Goal: Task Accomplishment & Management: Manage account settings

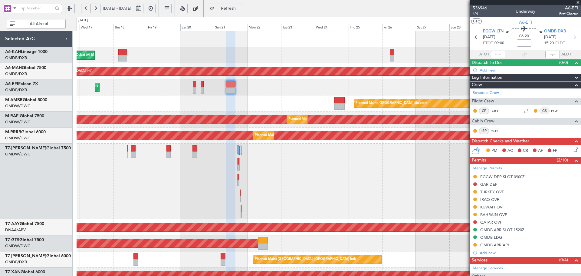
scroll to position [112, 0]
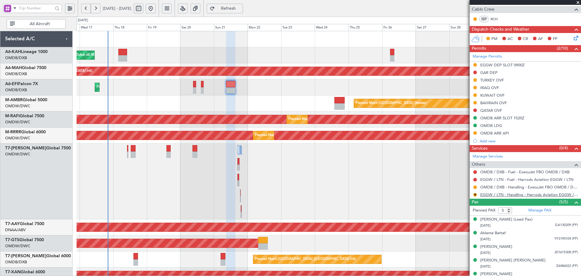
click at [517, 194] on link "EGGW / LTN - Handling - Harrods Aviation EGGW / LTN" at bounding box center [530, 194] width 98 height 5
click at [476, 194] on button "R" at bounding box center [476, 195] width 4 height 4
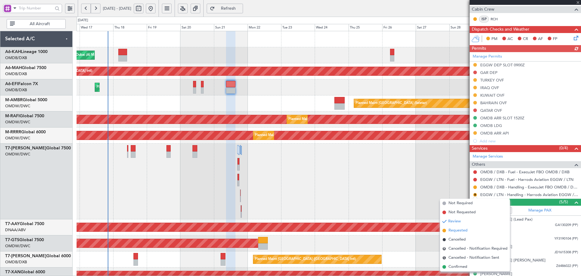
click at [452, 230] on span "Requested" at bounding box center [458, 230] width 19 height 6
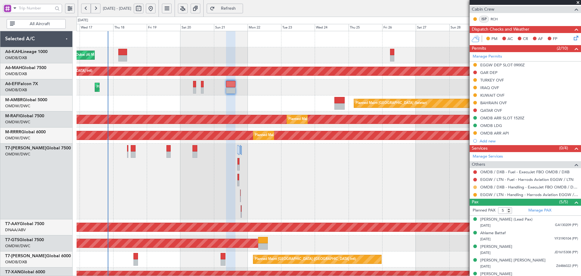
click at [475, 187] on button at bounding box center [476, 187] width 4 height 4
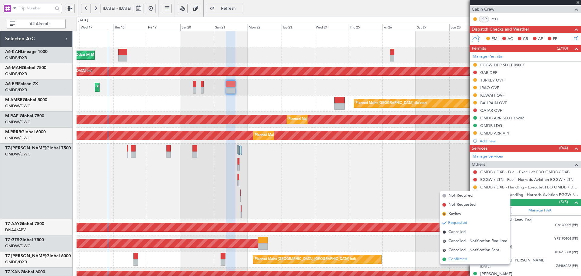
click at [451, 259] on span "Confirmed" at bounding box center [458, 259] width 19 height 6
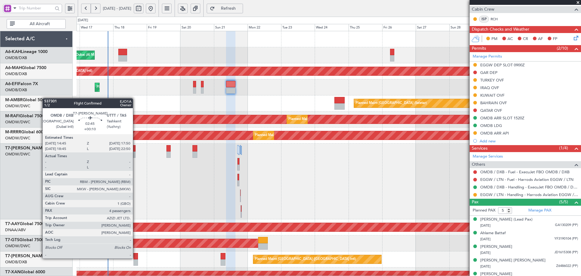
click at [136, 257] on div at bounding box center [136, 256] width 5 height 6
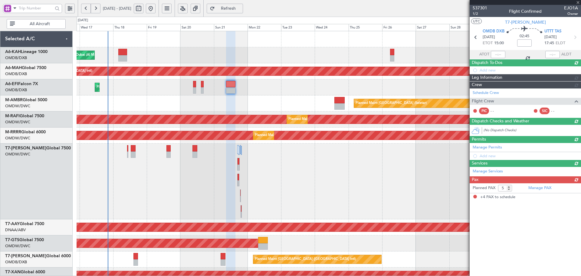
type input "+00:10"
type input "4"
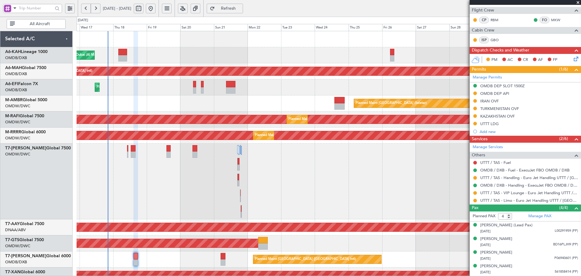
scroll to position [0, 0]
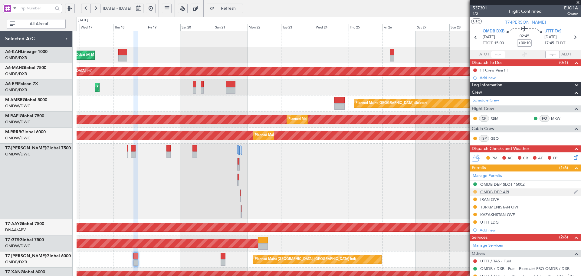
click at [476, 192] on button at bounding box center [476, 192] width 4 height 4
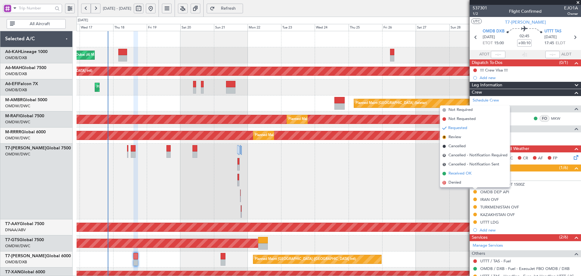
click at [456, 176] on span "Received OK" at bounding box center [460, 173] width 23 height 6
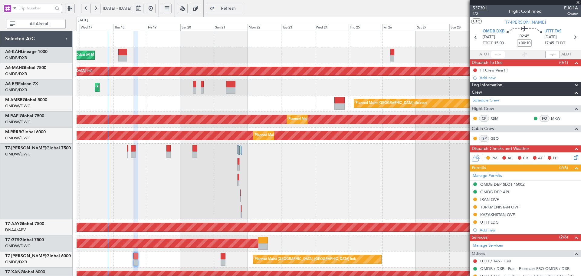
click at [485, 10] on span "537301" at bounding box center [480, 8] width 15 height 6
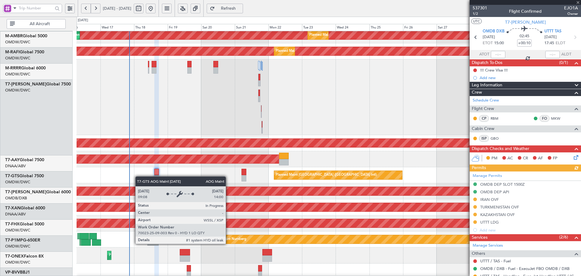
scroll to position [87, 0]
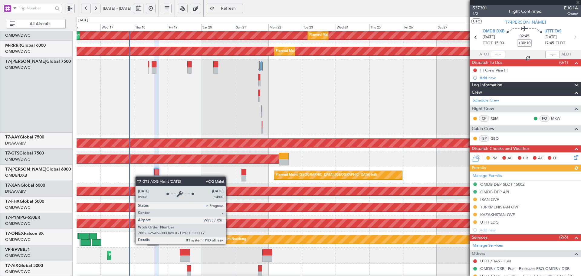
click at [142, 160] on div "AOG Maint [GEOGRAPHIC_DATA] (Seletar)" at bounding box center [133, 159] width 309 height 8
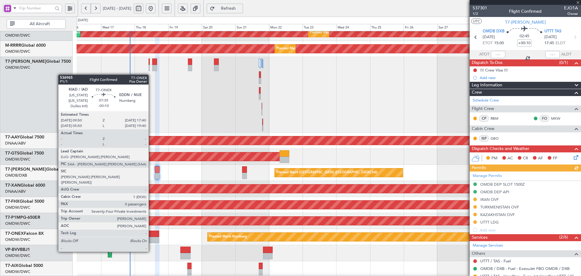
click at [151, 235] on div at bounding box center [153, 233] width 11 height 6
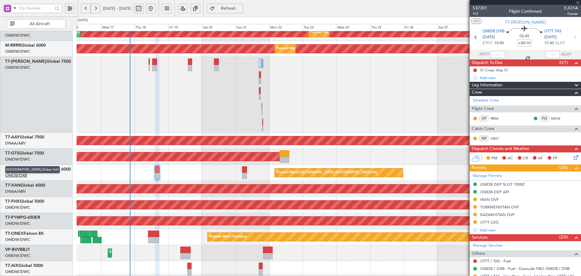
type input "-00:10"
type input "0"
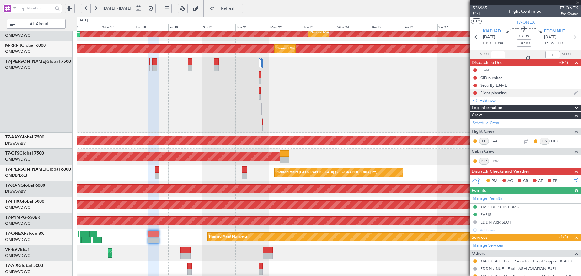
click at [497, 94] on div "Flight planning" at bounding box center [494, 92] width 26 height 5
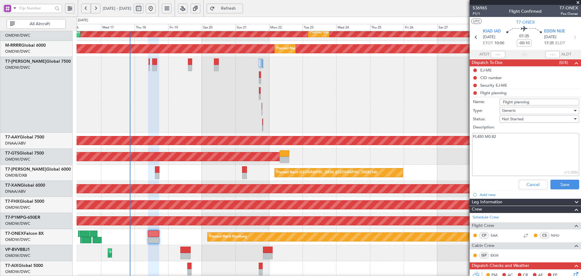
click at [503, 137] on textarea "FL450 M0.82" at bounding box center [525, 154] width 107 height 43
type textarea "FL450 M0.82 FUEL:22000 LBS"
click at [551, 183] on button "Save" at bounding box center [565, 185] width 29 height 10
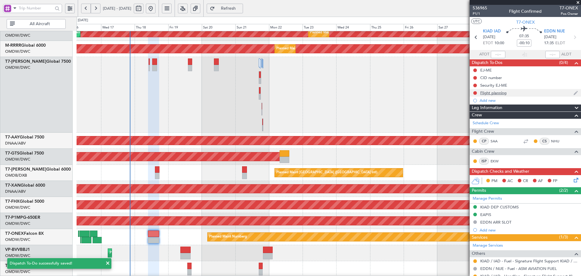
click at [493, 94] on div "Flight planning" at bounding box center [494, 92] width 26 height 5
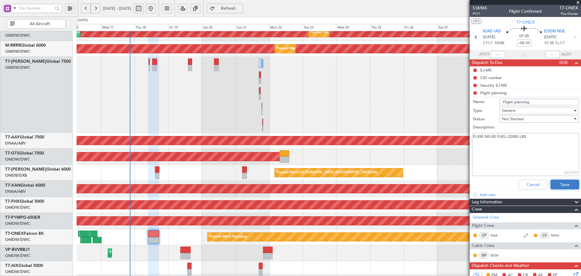
click at [571, 183] on button "Save" at bounding box center [565, 185] width 29 height 10
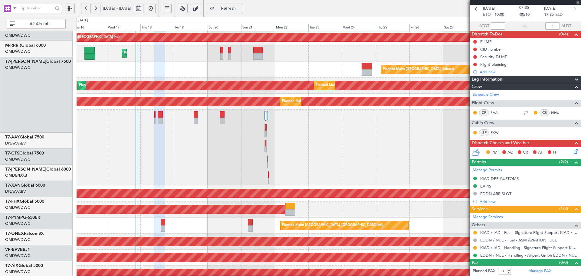
scroll to position [0, 0]
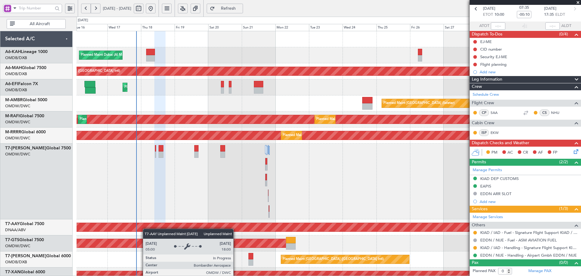
click at [146, 230] on div "Planned Maint Dubai (Al Maktoum Intl) Planned Maint [GEOGRAPHIC_DATA] ([GEOGRAP…" at bounding box center [329, 237] width 504 height 413
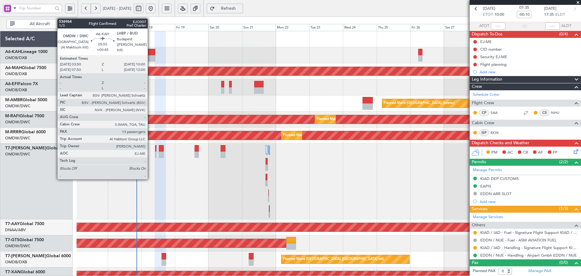
click at [150, 60] on div at bounding box center [151, 58] width 9 height 6
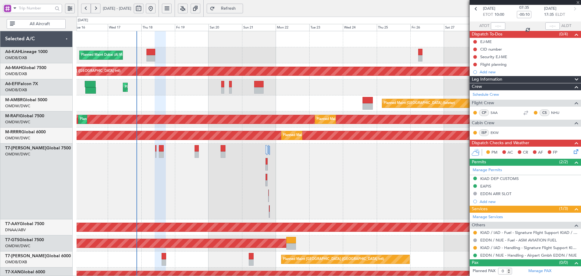
type input "+00:45"
type input "13"
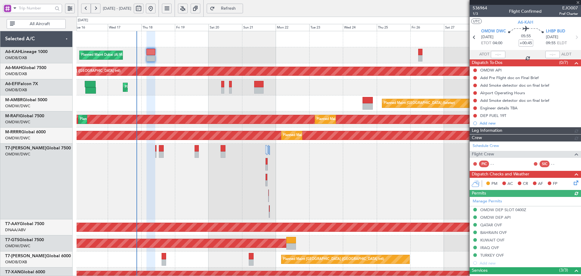
type input "[PERSON_NAME] (ANI)"
type input "7304"
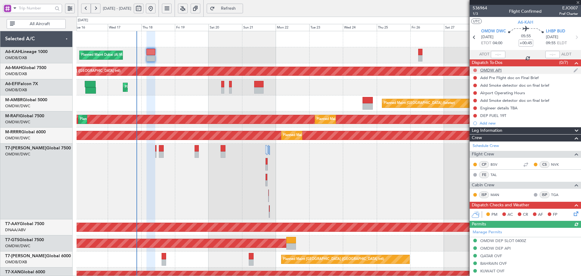
click at [475, 70] on button at bounding box center [476, 70] width 4 height 4
click at [470, 97] on span "Completed" at bounding box center [478, 97] width 20 height 6
click at [474, 77] on button at bounding box center [476, 78] width 4 height 4
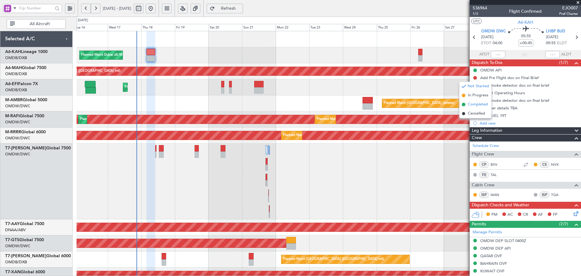
click at [473, 104] on span "Completed" at bounding box center [478, 104] width 20 height 6
click at [475, 85] on button at bounding box center [476, 86] width 4 height 4
click at [474, 113] on span "Completed" at bounding box center [478, 112] width 20 height 6
click at [474, 92] on button at bounding box center [476, 93] width 4 height 4
click at [478, 118] on span "Completed" at bounding box center [478, 120] width 20 height 6
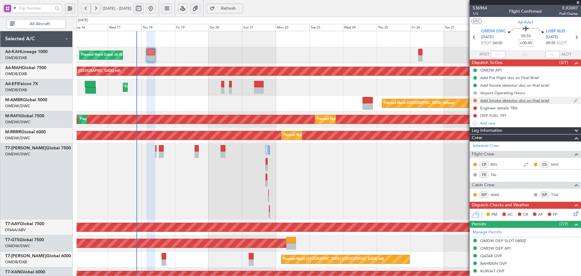
click at [475, 100] on button at bounding box center [476, 101] width 4 height 4
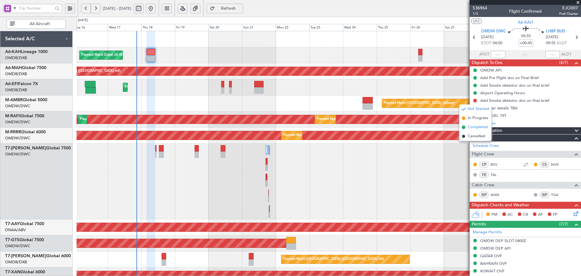
click at [481, 127] on span "Completed" at bounding box center [478, 127] width 20 height 6
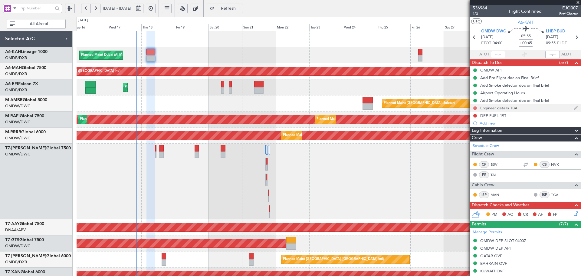
click at [475, 108] on button at bounding box center [476, 108] width 4 height 4
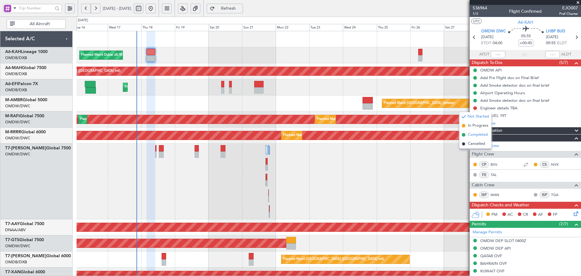
click at [475, 136] on span "Completed" at bounding box center [478, 135] width 20 height 6
click at [474, 116] on button at bounding box center [476, 116] width 4 height 4
click at [477, 142] on span "Completed" at bounding box center [478, 142] width 20 height 6
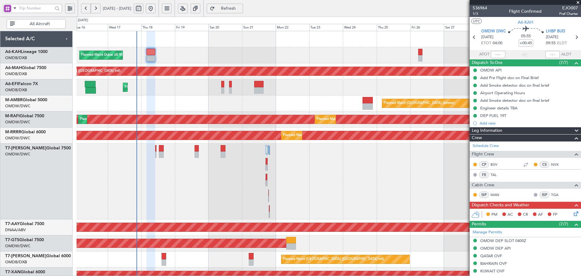
click at [573, 212] on icon at bounding box center [575, 212] width 5 height 5
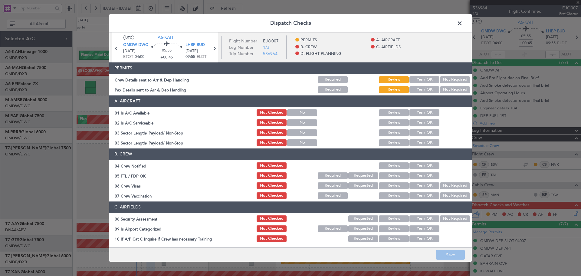
click at [420, 79] on button "Yes / OK" at bounding box center [425, 79] width 30 height 7
drag, startPoint x: 422, startPoint y: 88, endPoint x: 422, endPoint y: 97, distance: 8.8
click at [422, 89] on button "Yes / OK" at bounding box center [425, 89] width 30 height 7
drag, startPoint x: 420, startPoint y: 112, endPoint x: 417, endPoint y: 122, distance: 10.2
click at [420, 112] on button "Yes / OK" at bounding box center [425, 112] width 30 height 7
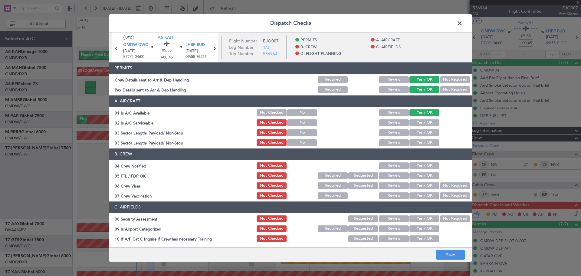
drag, startPoint x: 416, startPoint y: 123, endPoint x: 416, endPoint y: 133, distance: 9.7
click at [416, 124] on button "Yes / OK" at bounding box center [425, 122] width 30 height 7
click at [416, 133] on button "Yes / OK" at bounding box center [425, 132] width 30 height 7
click at [417, 132] on button "Yes / OK" at bounding box center [425, 132] width 30 height 7
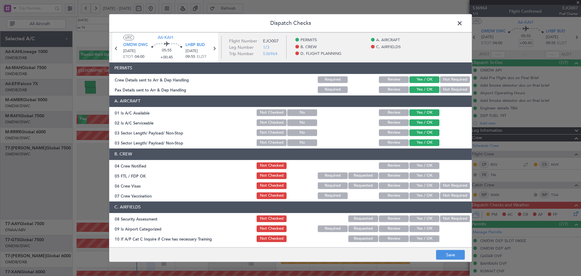
click at [415, 164] on button "Yes / OK" at bounding box center [425, 165] width 30 height 7
click at [416, 176] on button "Yes / OK" at bounding box center [425, 175] width 30 height 7
click at [421, 186] on button "Yes / OK" at bounding box center [425, 185] width 30 height 7
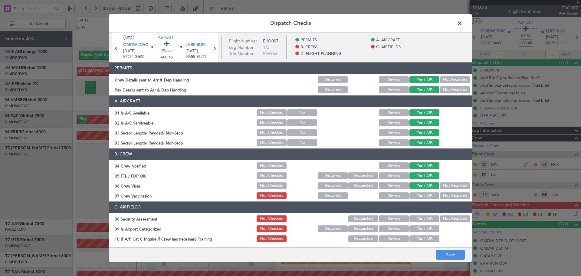
drag, startPoint x: 448, startPoint y: 197, endPoint x: 415, endPoint y: 214, distance: 37.7
click at [448, 197] on button "Not Required" at bounding box center [455, 195] width 30 height 7
drag, startPoint x: 415, startPoint y: 219, endPoint x: 416, endPoint y: 227, distance: 7.6
click at [415, 220] on button "Yes / OK" at bounding box center [425, 218] width 30 height 7
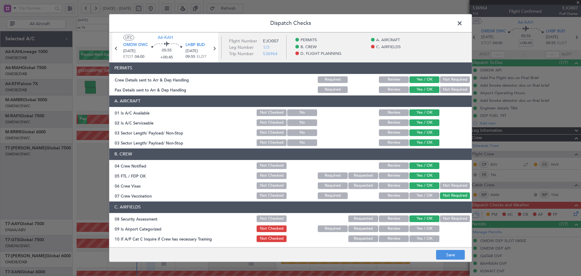
click at [416, 229] on button "Yes / OK" at bounding box center [425, 228] width 30 height 7
click at [418, 240] on button "Yes / OK" at bounding box center [425, 238] width 30 height 7
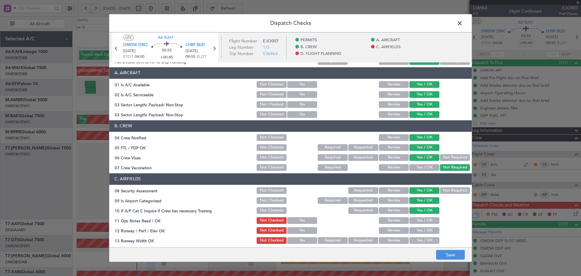
scroll to position [61, 0]
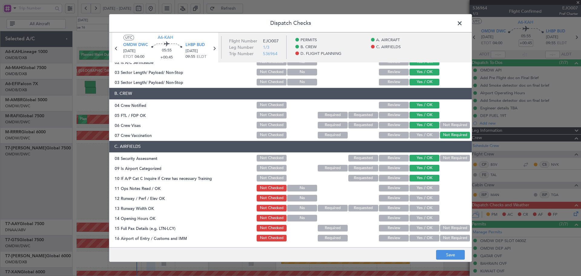
click at [418, 189] on button "Yes / OK" at bounding box center [425, 188] width 30 height 7
drag, startPoint x: 418, startPoint y: 198, endPoint x: 418, endPoint y: 209, distance: 10.9
click at [418, 198] on button "Yes / OK" at bounding box center [425, 198] width 30 height 7
click at [418, 209] on button "Yes / OK" at bounding box center [425, 208] width 30 height 7
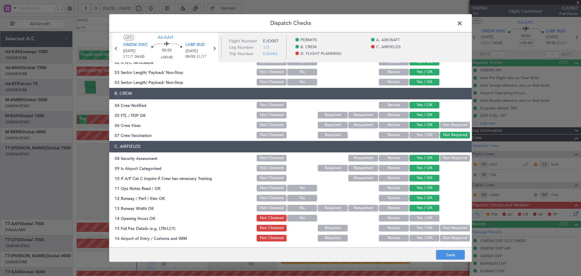
drag, startPoint x: 419, startPoint y: 217, endPoint x: 416, endPoint y: 227, distance: 10.3
click at [419, 218] on button "Yes / OK" at bounding box center [425, 218] width 30 height 7
drag, startPoint x: 416, startPoint y: 227, endPoint x: 416, endPoint y: 237, distance: 9.4
click at [417, 228] on button "Yes / OK" at bounding box center [425, 228] width 30 height 7
drag, startPoint x: 415, startPoint y: 239, endPoint x: 415, endPoint y: 235, distance: 3.6
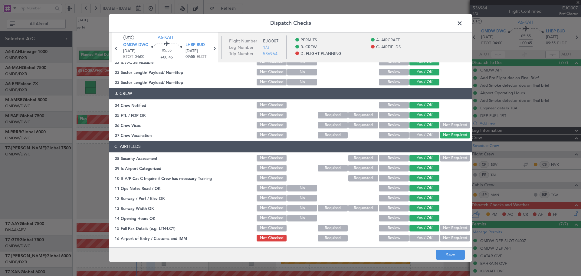
click at [415, 239] on button "Yes / OK" at bounding box center [425, 238] width 30 height 7
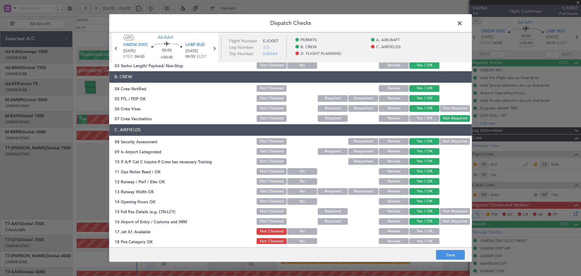
scroll to position [101, 0]
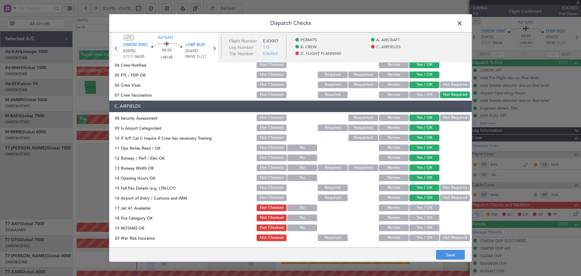
click at [418, 207] on button "Yes / OK" at bounding box center [425, 207] width 30 height 7
click at [416, 218] on button "Yes / OK" at bounding box center [425, 217] width 30 height 7
drag, startPoint x: 416, startPoint y: 224, endPoint x: 416, endPoint y: 234, distance: 9.4
click at [416, 225] on button "Yes / OK" at bounding box center [425, 227] width 30 height 7
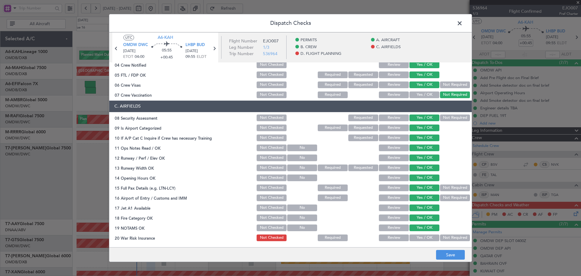
click at [416, 236] on button "Yes / OK" at bounding box center [425, 237] width 30 height 7
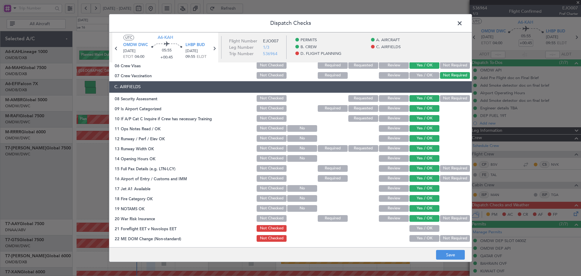
scroll to position [161, 0]
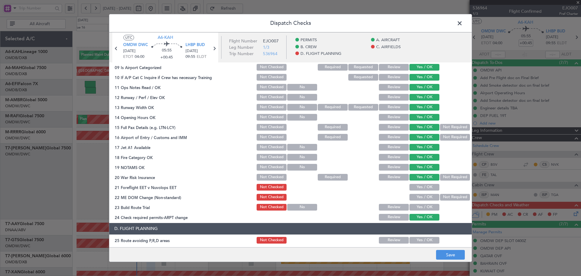
click at [443, 176] on button "Not Required" at bounding box center [455, 177] width 30 height 7
click at [425, 189] on button "Yes / OK" at bounding box center [425, 187] width 30 height 7
click at [421, 198] on button "Yes / OK" at bounding box center [425, 197] width 30 height 7
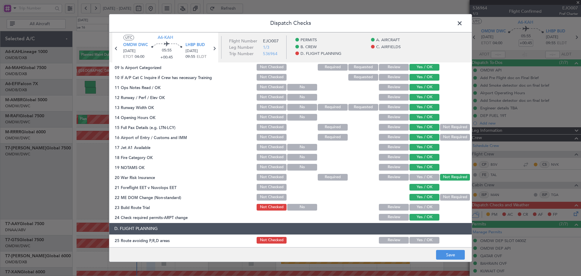
click at [421, 206] on button "Yes / OK" at bounding box center [425, 207] width 30 height 7
click at [418, 241] on button "Yes / OK" at bounding box center [425, 240] width 30 height 7
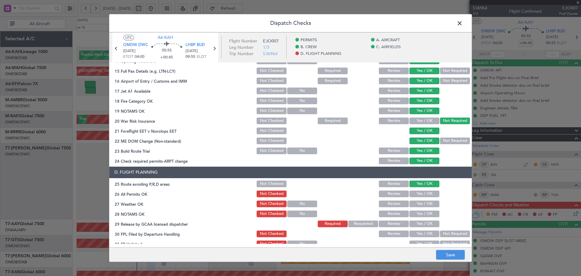
scroll to position [222, 0]
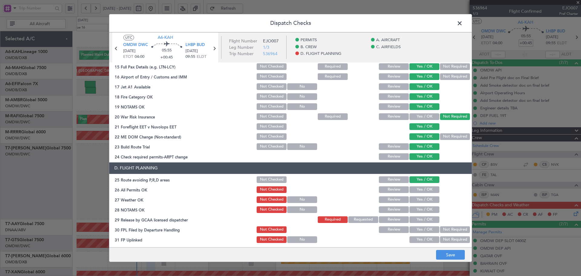
click at [417, 189] on button "Yes / OK" at bounding box center [425, 189] width 30 height 7
drag, startPoint x: 417, startPoint y: 201, endPoint x: 417, endPoint y: 204, distance: 3.3
click at [417, 202] on button "Yes / OK" at bounding box center [425, 199] width 30 height 7
click at [418, 210] on button "Yes / OK" at bounding box center [425, 209] width 30 height 7
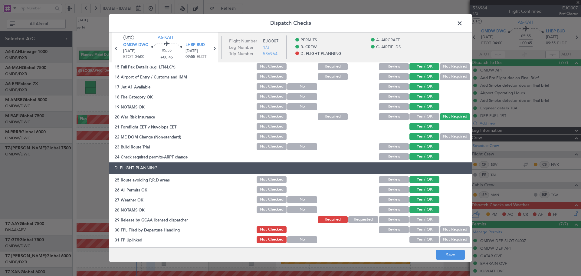
click at [413, 221] on button "Yes / OK" at bounding box center [425, 219] width 30 height 7
drag, startPoint x: 414, startPoint y: 226, endPoint x: 417, endPoint y: 238, distance: 12.2
click at [414, 227] on button "Yes / OK" at bounding box center [425, 229] width 30 height 7
click at [417, 239] on button "Yes / OK" at bounding box center [425, 239] width 30 height 7
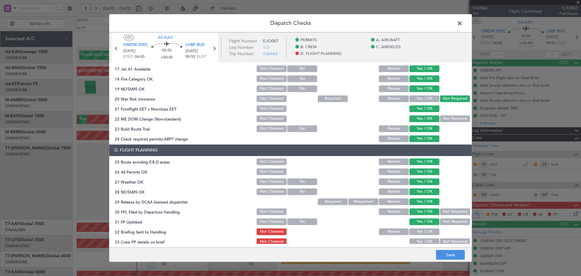
scroll to position [264, 0]
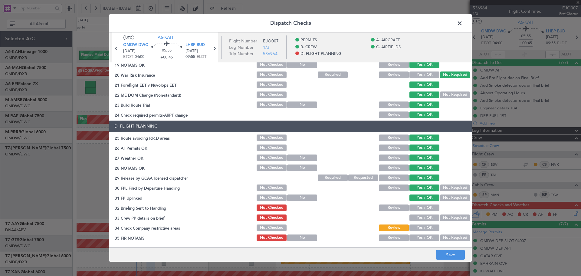
click at [422, 216] on button "Yes / OK" at bounding box center [425, 217] width 30 height 7
click at [421, 207] on button "Yes / OK" at bounding box center [425, 207] width 30 height 7
click at [422, 231] on div "Yes / OK" at bounding box center [424, 227] width 31 height 8
drag, startPoint x: 421, startPoint y: 224, endPoint x: 420, endPoint y: 240, distance: 15.2
click at [421, 225] on button "Yes / OK" at bounding box center [425, 227] width 30 height 7
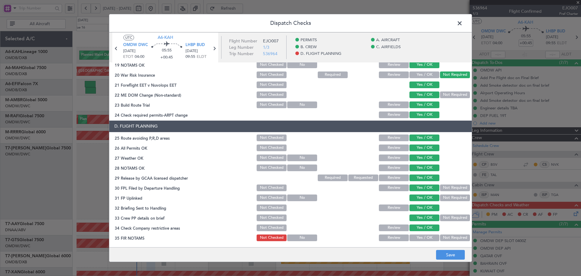
click at [420, 240] on button "Yes / OK" at bounding box center [425, 237] width 30 height 7
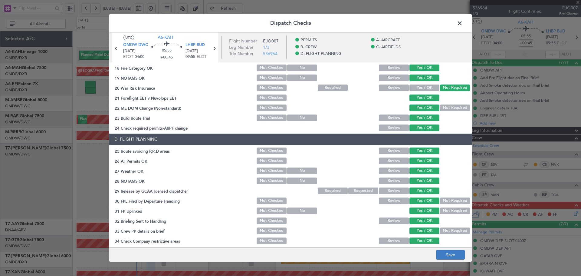
scroll to position [243, 0]
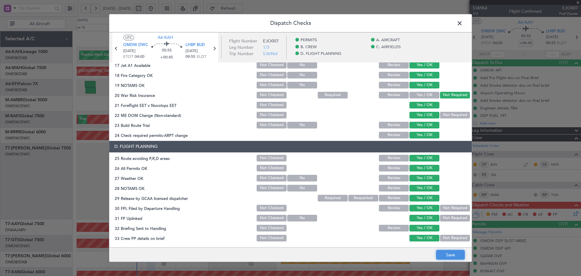
click at [453, 255] on button "Save" at bounding box center [450, 255] width 29 height 10
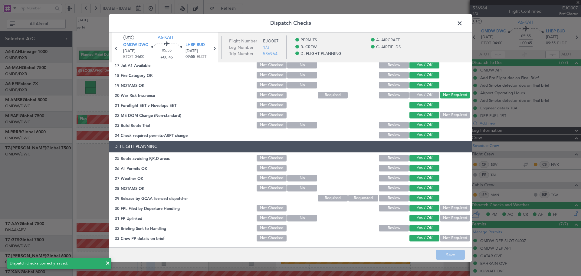
click at [463, 21] on span at bounding box center [463, 25] width 0 height 12
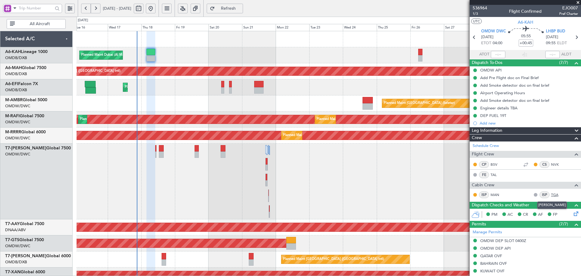
click at [552, 194] on link "TGA" at bounding box center [558, 194] width 14 height 5
type input "[PERSON_NAME] (ANI)"
type input "7304"
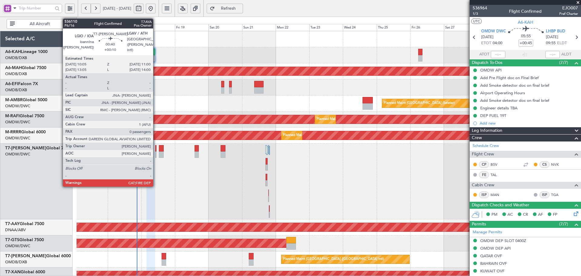
click at [156, 148] on div at bounding box center [156, 148] width 2 height 6
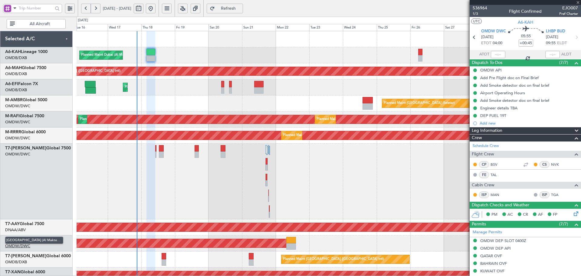
type input "+00:10"
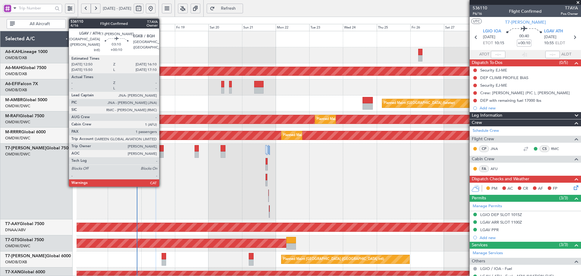
click at [162, 149] on div at bounding box center [161, 148] width 5 height 6
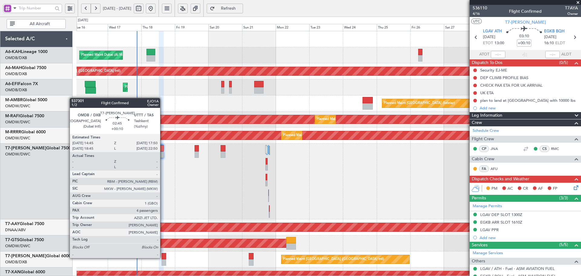
click at [163, 257] on div at bounding box center [164, 256] width 5 height 6
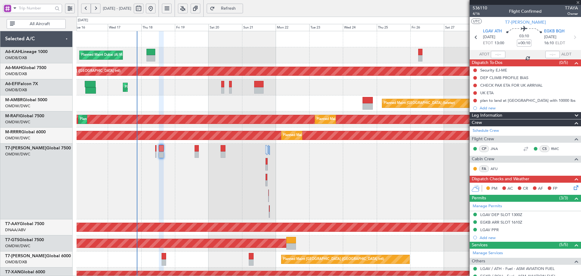
type input "4"
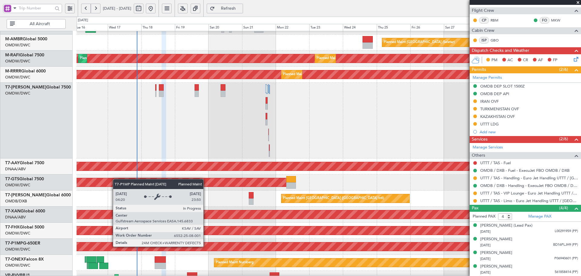
scroll to position [142, 0]
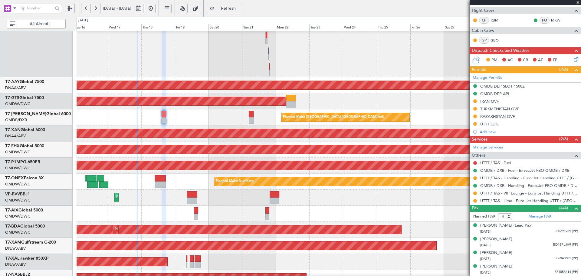
drag, startPoint x: 493, startPoint y: 101, endPoint x: 495, endPoint y: 103, distance: 3.5
click at [493, 101] on div "IRAN OVF" at bounding box center [490, 101] width 18 height 5
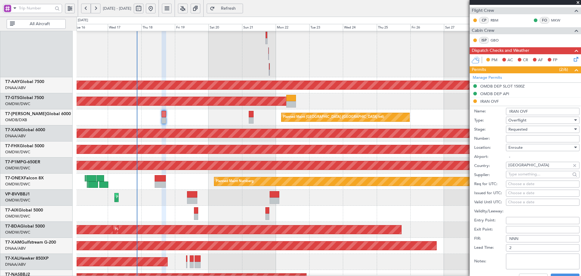
drag, startPoint x: 520, startPoint y: 139, endPoint x: 524, endPoint y: 136, distance: 5.3
click at [520, 139] on input "Number:" at bounding box center [543, 138] width 74 height 7
paste input "YK/22A09N17240OJB"
type input "YK/22A09N17240OJB"
click at [526, 131] on span "Requested" at bounding box center [518, 129] width 19 height 5
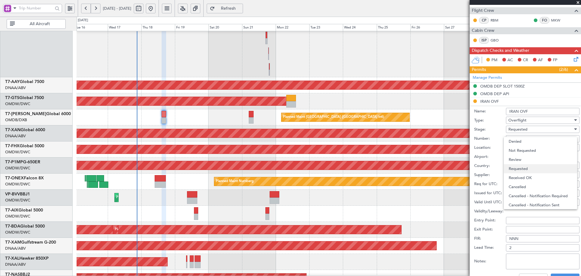
scroll to position [3, 0]
click at [531, 177] on span "Received OK" at bounding box center [541, 174] width 64 height 9
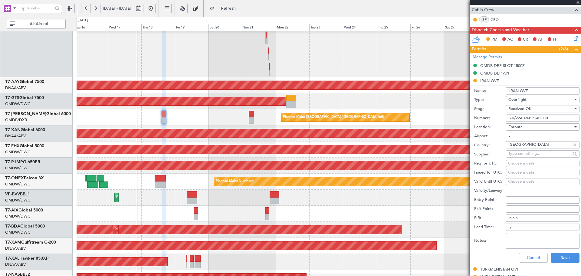
scroll to position [138, 0]
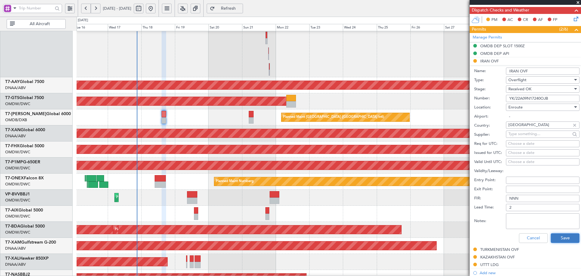
click at [557, 234] on button "Save" at bounding box center [565, 238] width 29 height 10
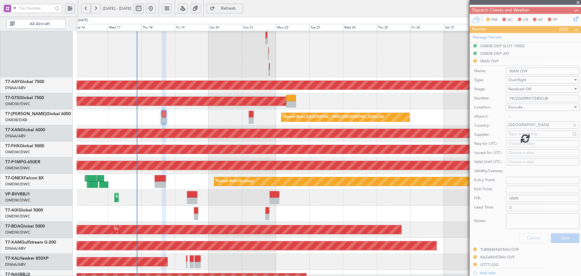
scroll to position [98, 0]
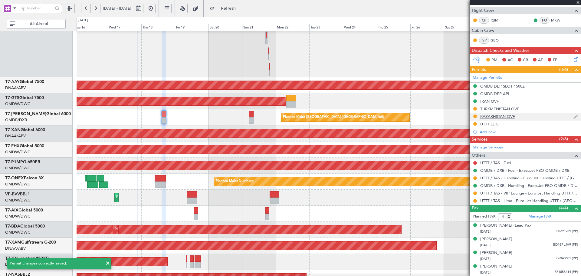
click at [505, 117] on div "KAZAKHSTAN OVF" at bounding box center [498, 116] width 35 height 5
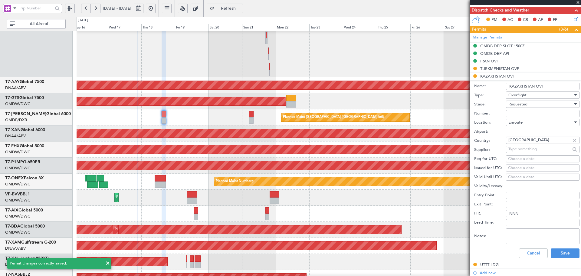
click at [535, 111] on input "Number:" at bounding box center [543, 113] width 74 height 7
type input "a"
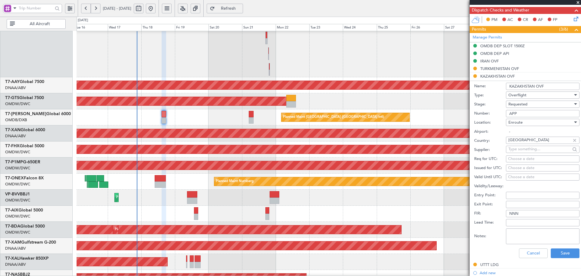
type input "APPROVED"
click at [526, 103] on span "Requested" at bounding box center [518, 103] width 19 height 5
click at [521, 150] on span "Received OK" at bounding box center [541, 149] width 64 height 9
click at [557, 253] on button "Save" at bounding box center [565, 253] width 29 height 10
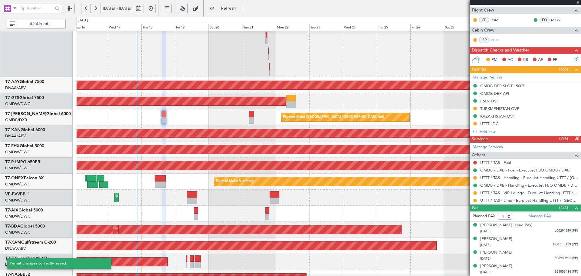
scroll to position [98, 0]
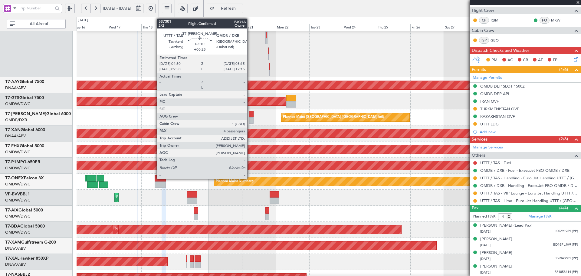
click at [250, 116] on div at bounding box center [251, 114] width 5 height 6
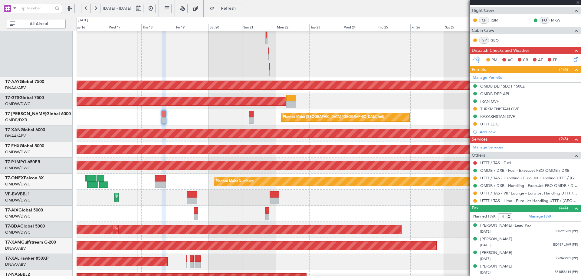
type input "+00:25"
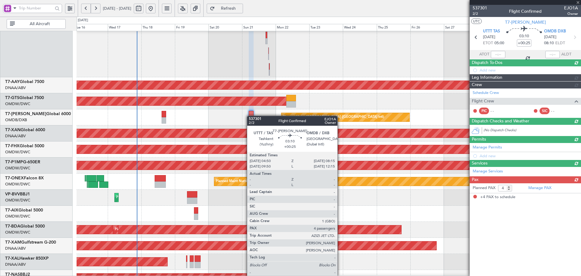
scroll to position [0, 0]
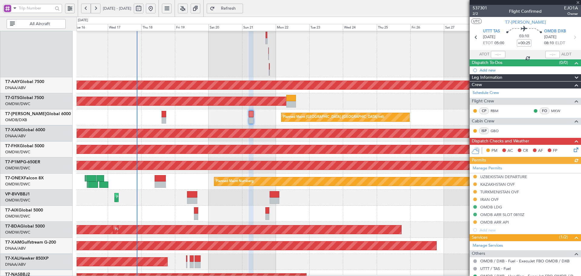
click at [498, 200] on div "Manage Permits [GEOGRAPHIC_DATA] DEPARTURE [GEOGRAPHIC_DATA] OVF [GEOGRAPHIC_DA…" at bounding box center [525, 199] width 111 height 70
click at [493, 200] on div "Manage Permits [GEOGRAPHIC_DATA] DEPARTURE [GEOGRAPHIC_DATA] OVF [GEOGRAPHIC_DA…" at bounding box center [525, 199] width 111 height 70
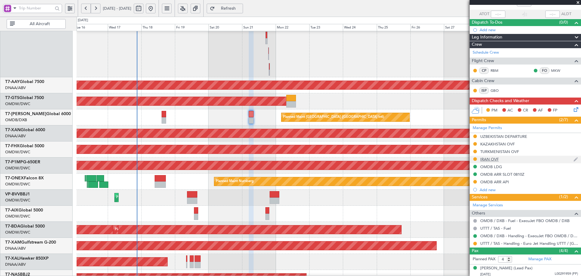
click at [487, 159] on div "IRAN OVF" at bounding box center [490, 159] width 18 height 5
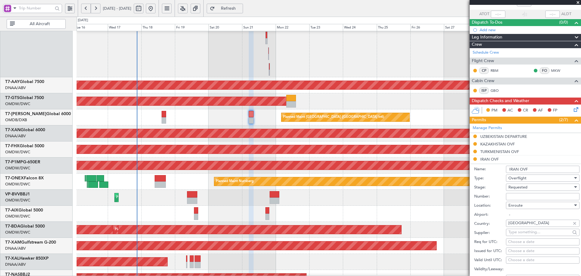
click at [522, 196] on input "Number:" at bounding box center [543, 196] width 74 height 7
paste input "YK/22A09N17240OJB"
type input "YK/22A09N17240OJB"
click at [527, 187] on span "Requested" at bounding box center [518, 186] width 19 height 5
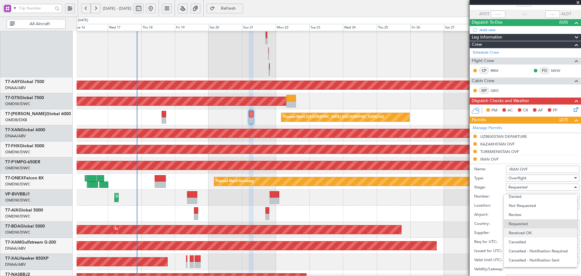
click at [527, 234] on span "Received OK" at bounding box center [541, 232] width 64 height 9
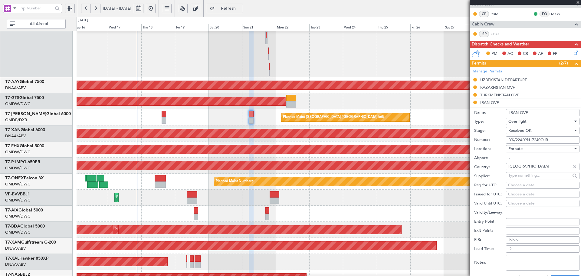
scroll to position [101, 0]
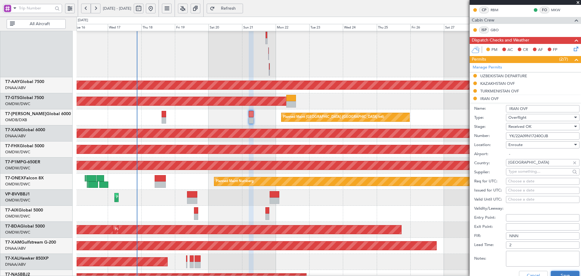
click at [557, 275] on button "Save" at bounding box center [565, 276] width 29 height 10
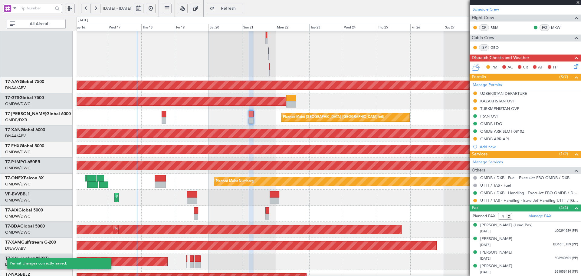
scroll to position [83, 0]
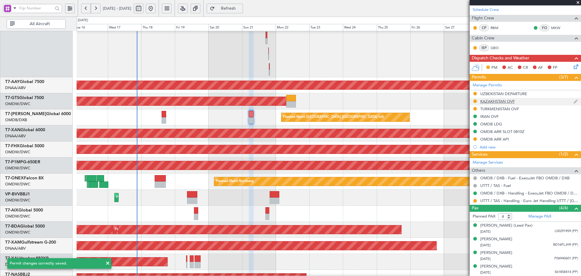
click at [497, 102] on div "KAZAKHSTAN OVF" at bounding box center [498, 101] width 35 height 5
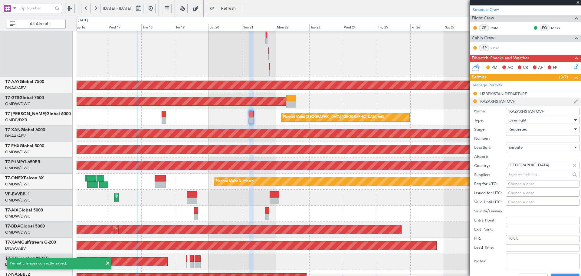
scroll to position [101, 0]
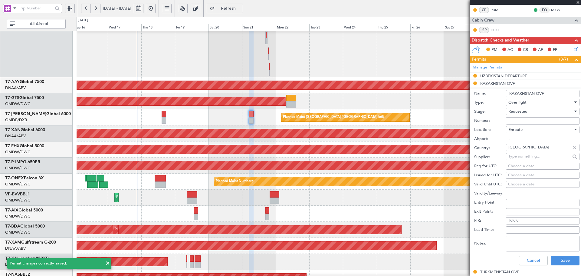
click at [529, 120] on input "Number:" at bounding box center [543, 120] width 74 height 7
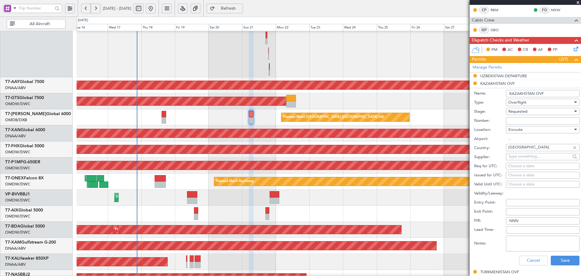
click at [533, 111] on div "Requested" at bounding box center [541, 111] width 64 height 9
click at [531, 158] on span "Received OK" at bounding box center [541, 157] width 64 height 9
click at [535, 119] on input "Number:" at bounding box center [543, 120] width 74 height 7
type input "APPROVED"
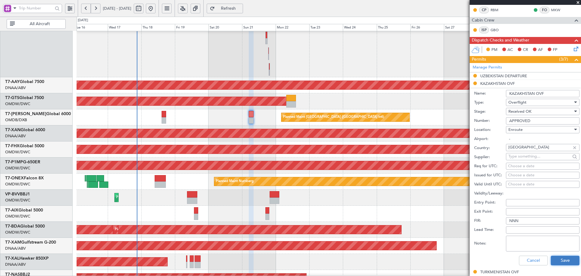
click at [554, 260] on button "Save" at bounding box center [565, 261] width 29 height 10
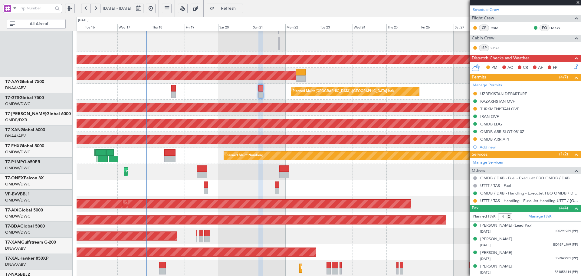
scroll to position [168, 0]
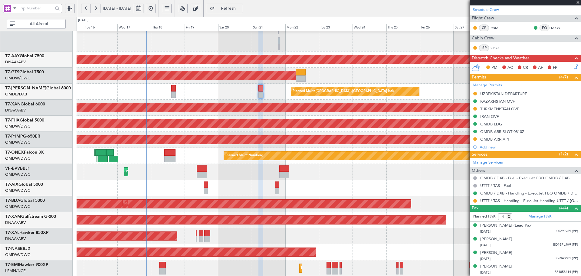
click at [179, 173] on div "Planned Maint Dubai (Al Maktoum Intl) Unplanned Maint [GEOGRAPHIC_DATA] (Al Mak…" at bounding box center [329, 69] width 504 height 413
click at [171, 90] on div "Planned Maint [GEOGRAPHIC_DATA] ([GEOGRAPHIC_DATA] Intl)" at bounding box center [329, 92] width 504 height 16
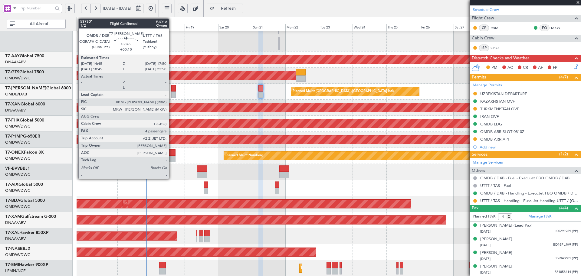
click at [172, 89] on div at bounding box center [173, 88] width 5 height 6
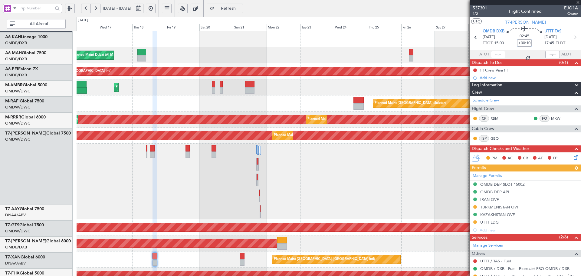
scroll to position [0, 0]
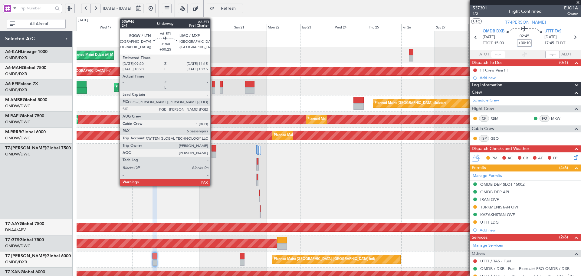
click at [213, 86] on div at bounding box center [213, 84] width 3 height 6
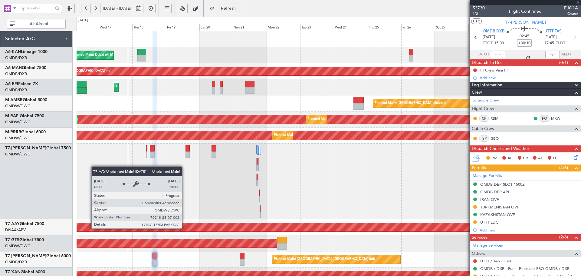
type input "+00:25"
type input "6"
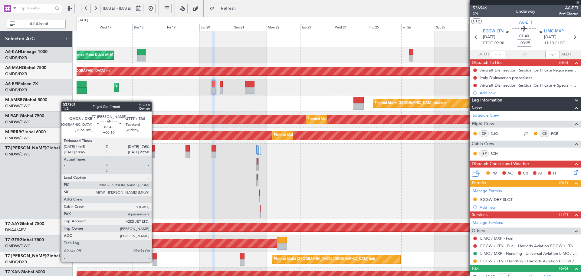
click at [154, 261] on div at bounding box center [155, 262] width 5 height 6
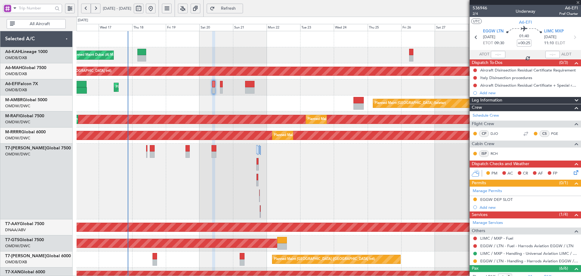
type input "+00:10"
type input "4"
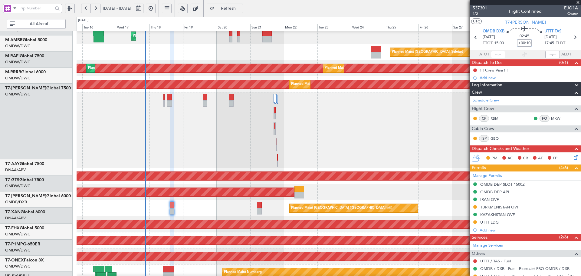
scroll to position [64, 0]
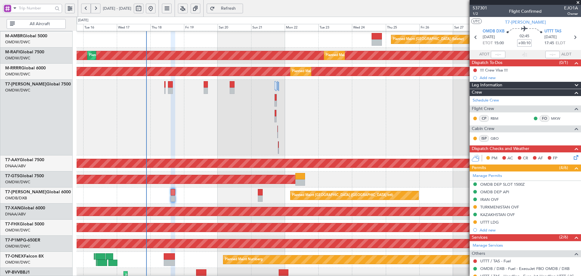
click at [195, 111] on div "Planned Maint Dubai (Al Maktoum Intl)" at bounding box center [329, 118] width 504 height 76
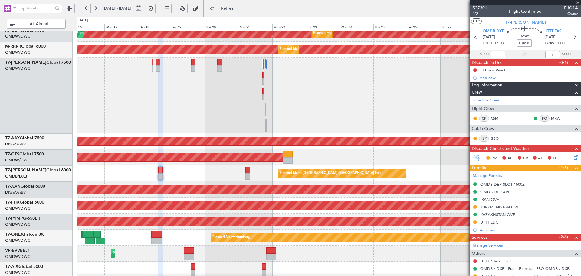
scroll to position [92, 0]
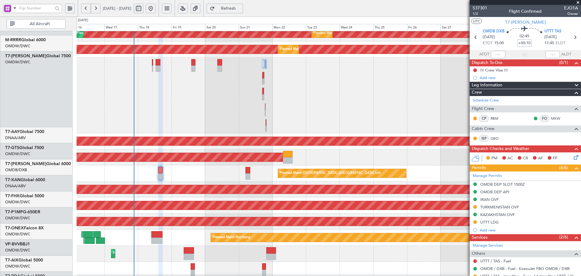
click at [183, 81] on div "Planned Maint Dubai (Al Maktoum Intl)" at bounding box center [329, 96] width 504 height 76
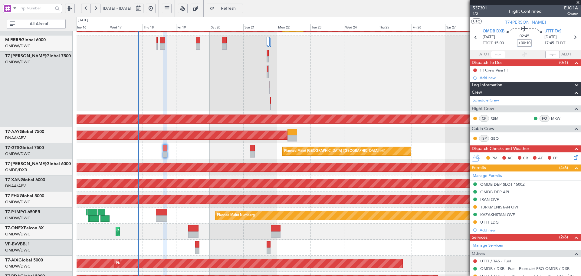
scroll to position [145, 0]
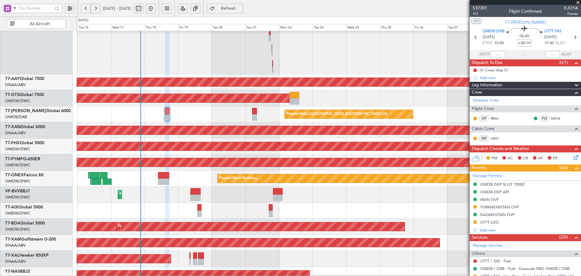
click at [169, 203] on div at bounding box center [329, 211] width 504 height 16
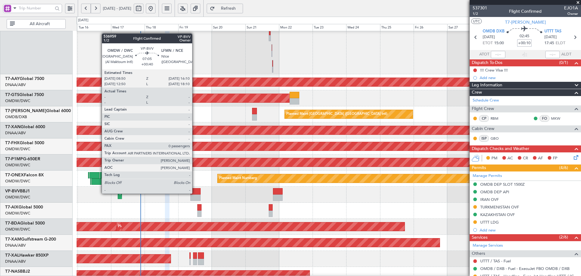
click at [195, 193] on div at bounding box center [195, 191] width 10 height 6
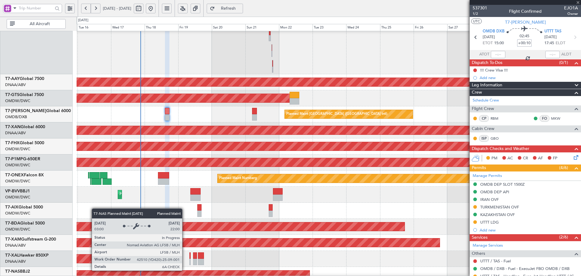
type input "+00:40"
type input "0"
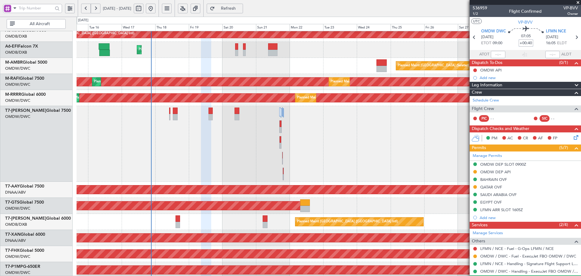
click at [172, 159] on div "Planned Maint Dubai (Al Maktoum Intl)" at bounding box center [329, 144] width 504 height 76
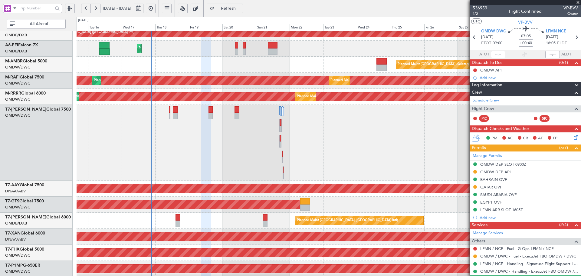
scroll to position [0, 0]
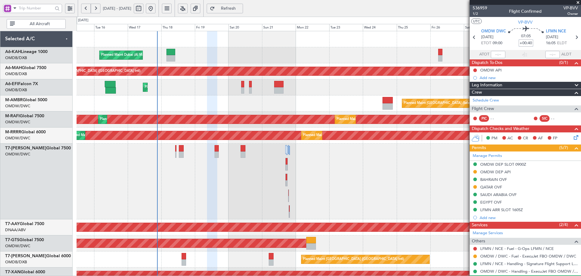
click at [174, 157] on div "Planned Maint Dubai (Al Maktoum Intl) Planned Maint [GEOGRAPHIC_DATA] ([GEOGRAP…" at bounding box center [329, 237] width 504 height 413
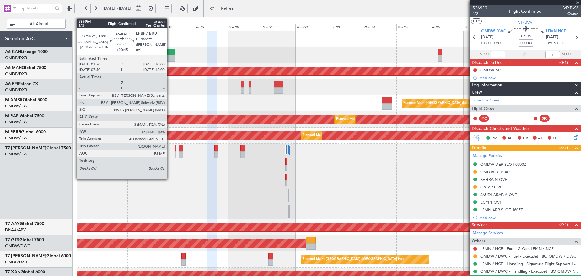
click at [170, 54] on div at bounding box center [170, 52] width 9 height 6
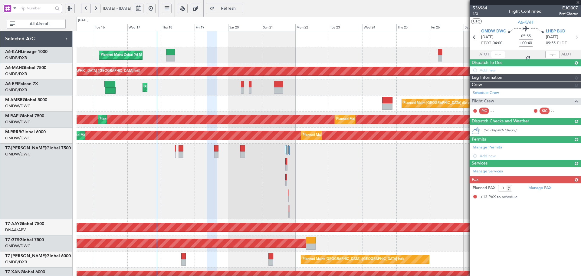
type input "+00:45"
type input "13"
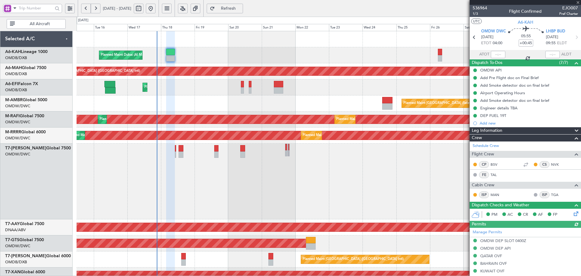
type input "[PERSON_NAME] (ANI)"
type input "7304"
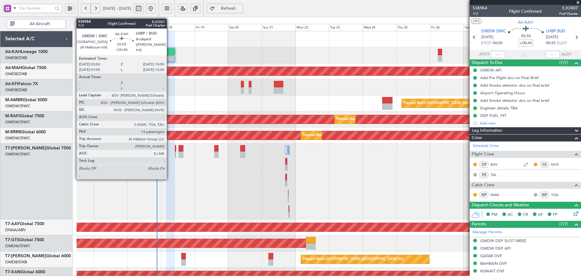
click at [170, 51] on div at bounding box center [170, 52] width 9 height 6
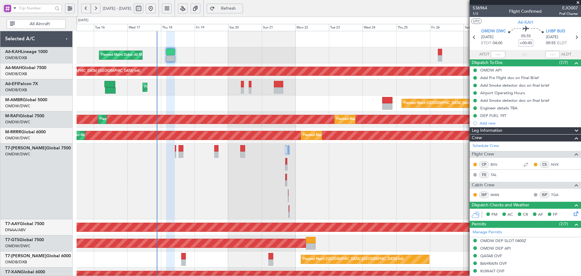
type input "[PERSON_NAME] (ANI)"
type input "7304"
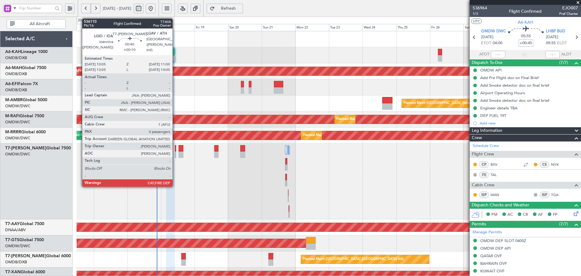
click at [175, 148] on div at bounding box center [176, 148] width 2 height 6
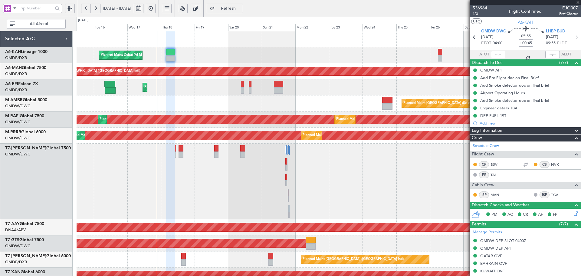
type input "+00:10"
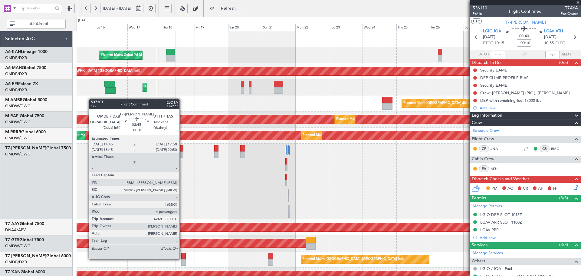
click at [182, 259] on div at bounding box center [183, 256] width 5 height 6
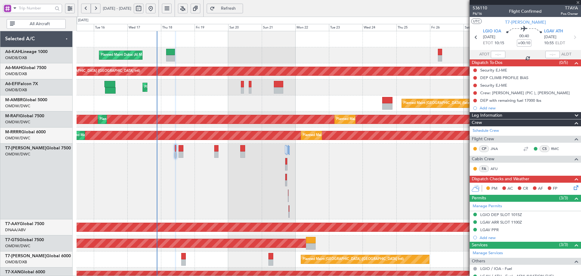
type input "4"
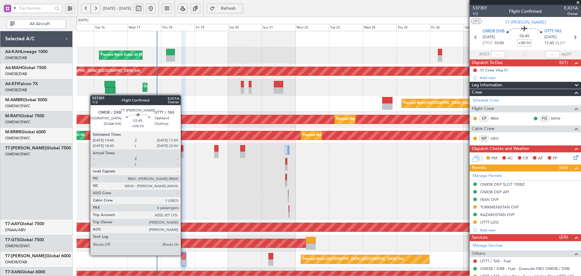
click at [183, 255] on div at bounding box center [183, 256] width 5 height 6
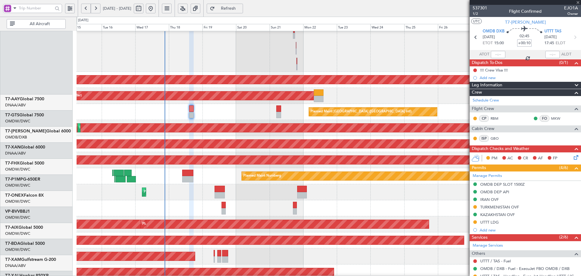
scroll to position [147, 0]
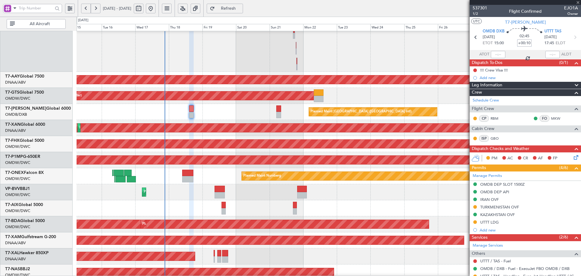
click at [220, 106] on div "Planned Maint [GEOGRAPHIC_DATA] ([GEOGRAPHIC_DATA] Intl)" at bounding box center [329, 112] width 504 height 16
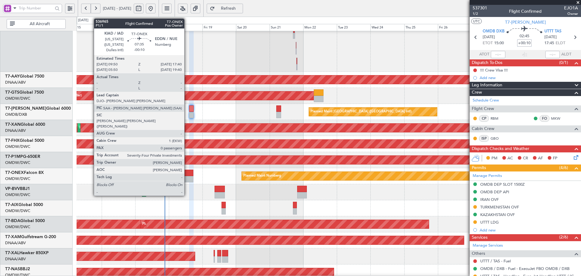
click at [187, 171] on div at bounding box center [187, 173] width 11 height 6
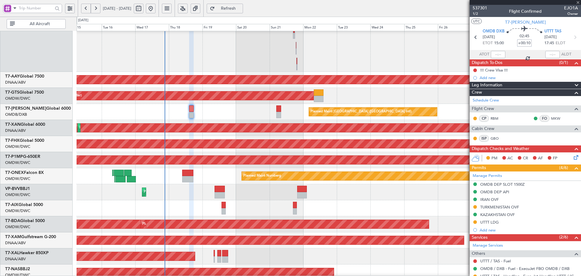
type input "-00:10"
type input "0"
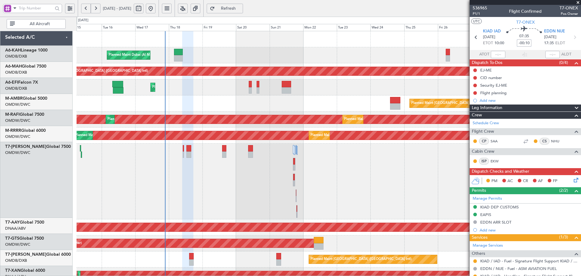
scroll to position [0, 0]
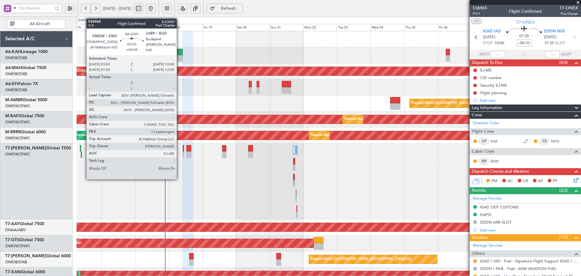
click at [180, 58] on div at bounding box center [178, 58] width 9 height 6
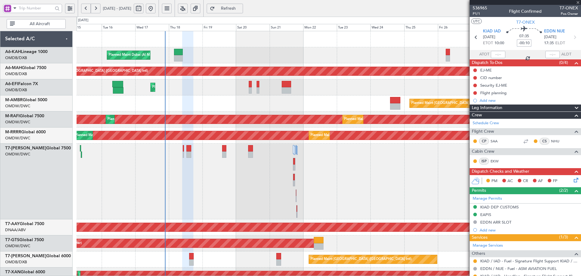
type input "+00:45"
type input "13"
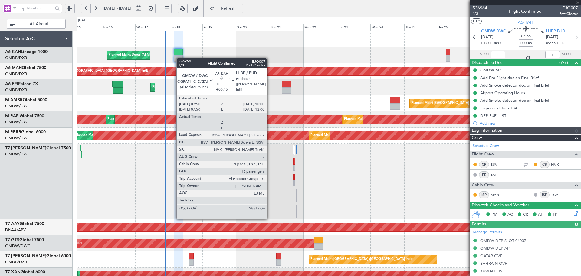
type input "[PERSON_NAME] (ANI)"
type input "7304"
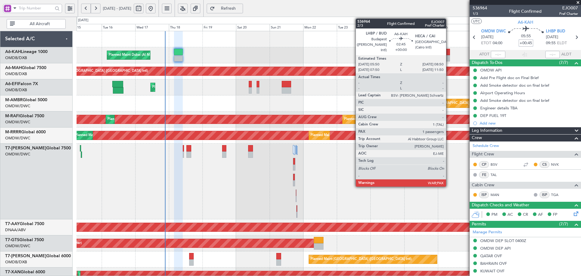
click at [449, 52] on div at bounding box center [448, 52] width 4 height 6
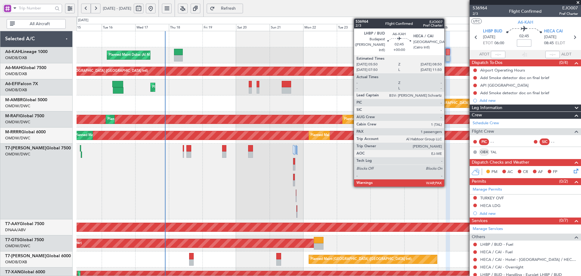
click at [447, 54] on div at bounding box center [448, 52] width 4 height 6
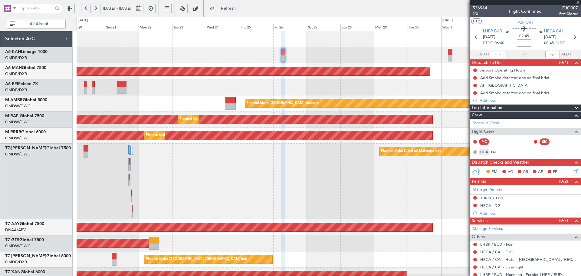
click at [165, 86] on div "Planned Maint [GEOGRAPHIC_DATA] ([GEOGRAPHIC_DATA])" at bounding box center [329, 87] width 504 height 16
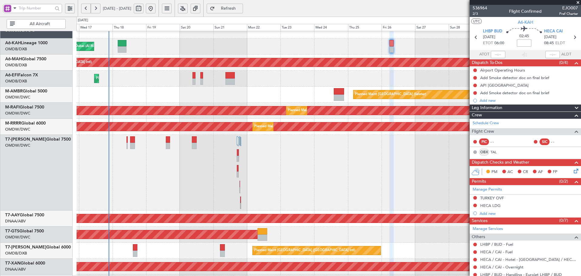
click at [269, 92] on div "Planned Maint [GEOGRAPHIC_DATA] (Seletar)" at bounding box center [329, 95] width 504 height 16
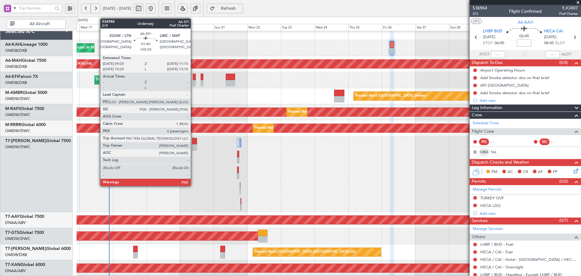
click at [193, 77] on div at bounding box center [194, 77] width 3 height 6
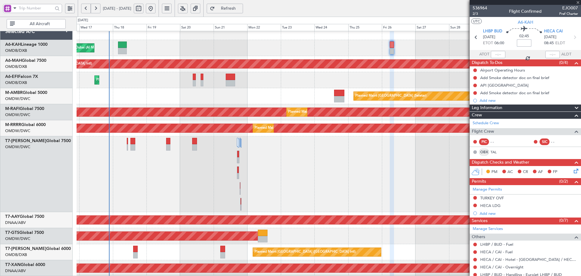
type input "+00:25"
type input "6"
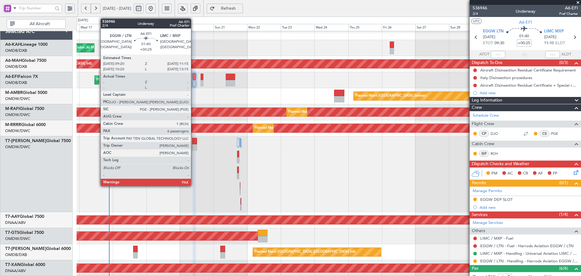
click at [194, 76] on div at bounding box center [194, 77] width 3 height 6
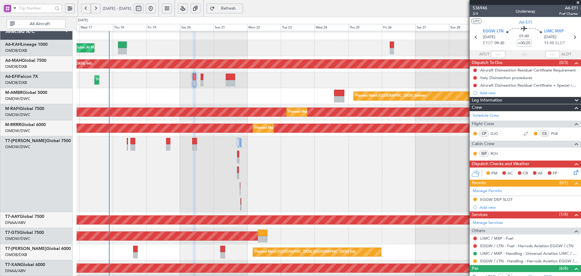
click at [241, 9] on span "Refresh" at bounding box center [228, 8] width 25 height 4
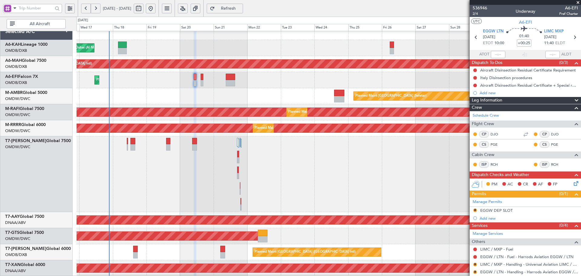
click at [241, 10] on span "Refresh" at bounding box center [228, 8] width 25 height 4
click at [475, 210] on button "R" at bounding box center [476, 210] width 4 height 4
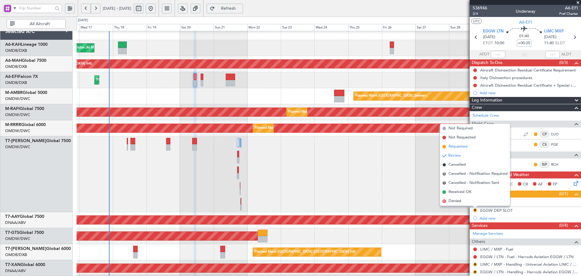
click at [454, 147] on span "Requested" at bounding box center [458, 147] width 19 height 6
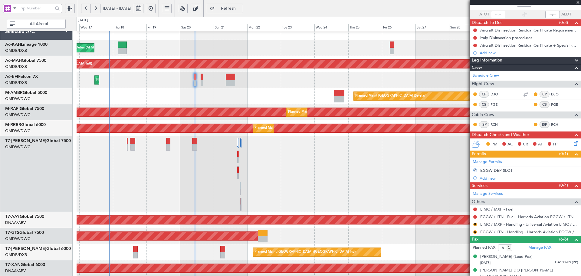
scroll to position [40, 0]
click at [474, 230] on button "R" at bounding box center [476, 232] width 4 height 4
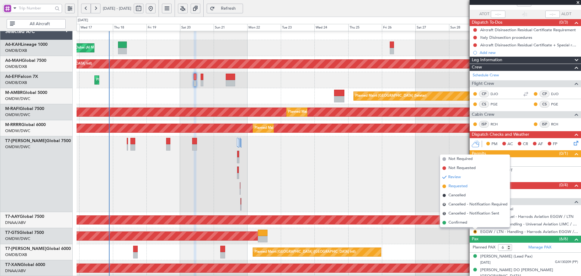
click at [453, 186] on span "Requested" at bounding box center [458, 186] width 19 height 6
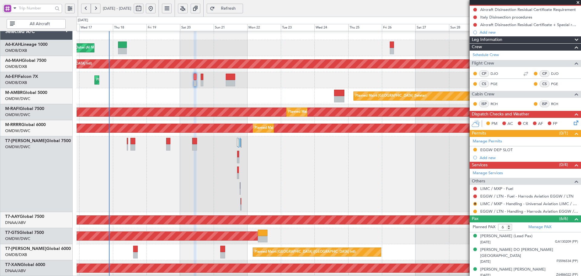
scroll to position [0, 0]
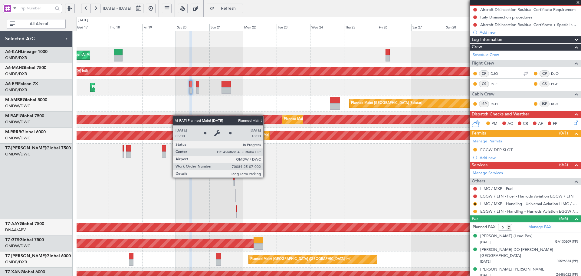
click at [176, 126] on div "Planned Maint Dubai (Al Maktoum Intl) Planned Maint [GEOGRAPHIC_DATA] ([GEOGRAP…" at bounding box center [329, 237] width 504 height 413
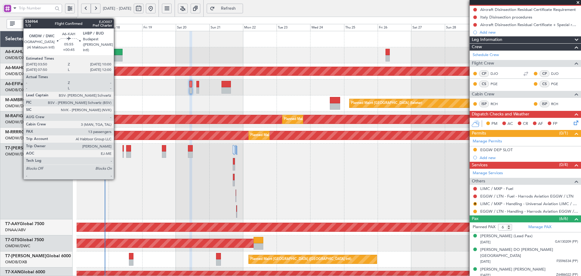
click at [117, 53] on div at bounding box center [118, 52] width 9 height 6
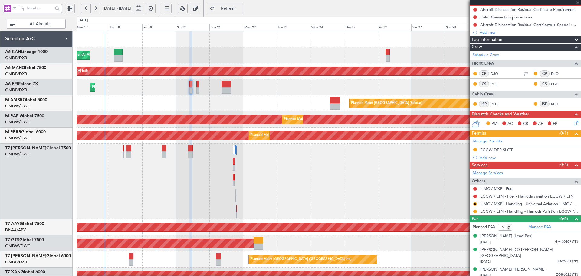
type input "+00:45"
type input "13"
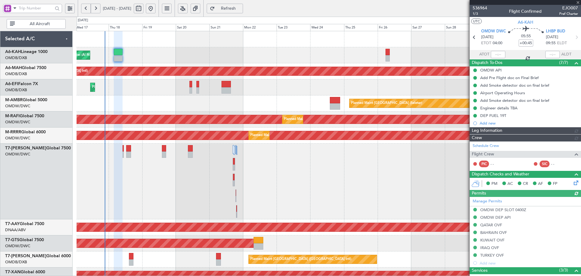
type input "[PERSON_NAME] (ANI)"
type input "7304"
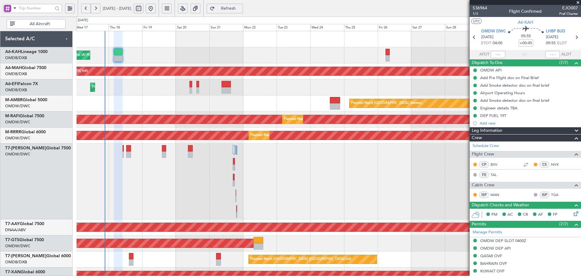
click at [329, 103] on div "Planned Maint [GEOGRAPHIC_DATA] (Seletar)" at bounding box center [329, 103] width 504 height 16
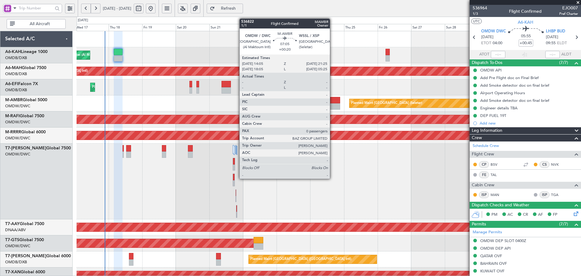
click at [333, 101] on div at bounding box center [335, 100] width 10 height 6
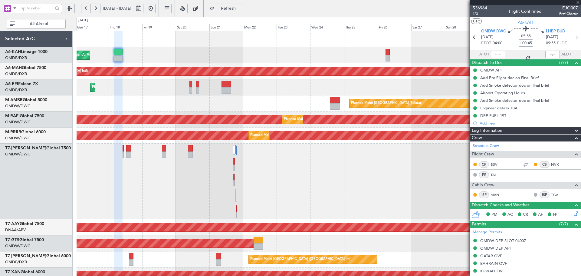
type input "+00:20"
type input "0"
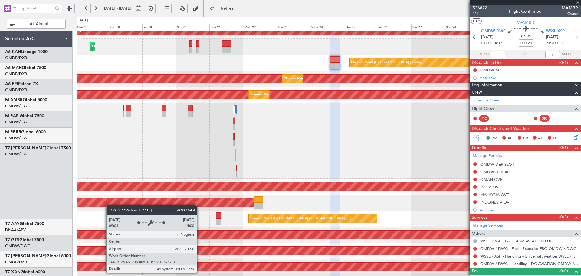
scroll to position [41, 0]
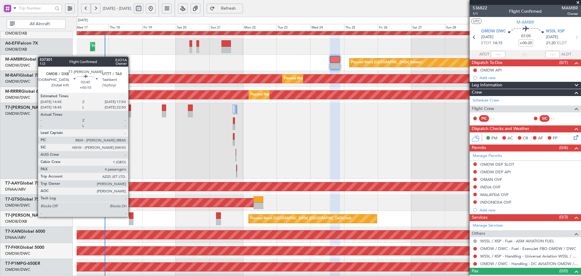
click at [131, 216] on div at bounding box center [131, 215] width 5 height 6
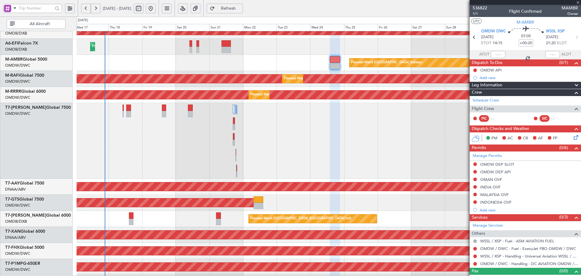
type input "+00:10"
type input "4"
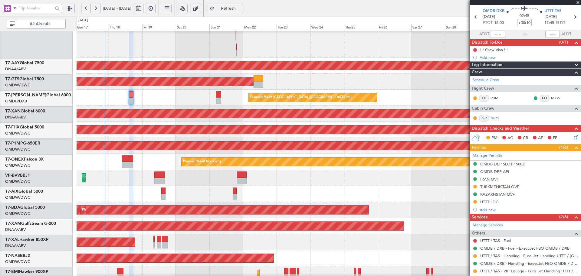
scroll to position [162, 0]
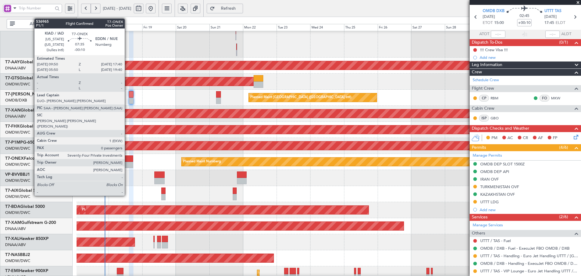
click at [127, 158] on div at bounding box center [127, 158] width 11 height 6
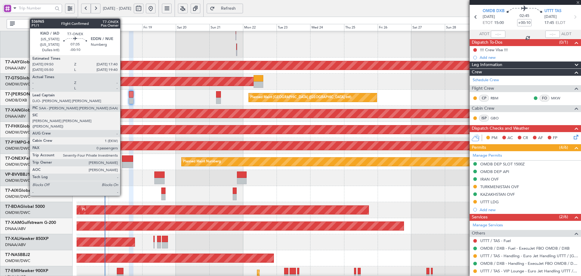
type input "-00:10"
type input "0"
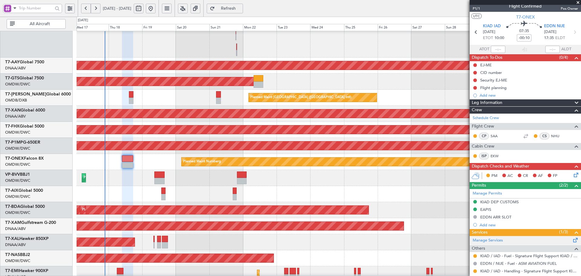
scroll to position [20, 0]
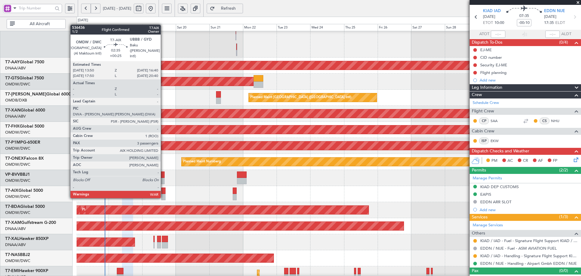
click at [164, 191] on div at bounding box center [163, 190] width 4 height 6
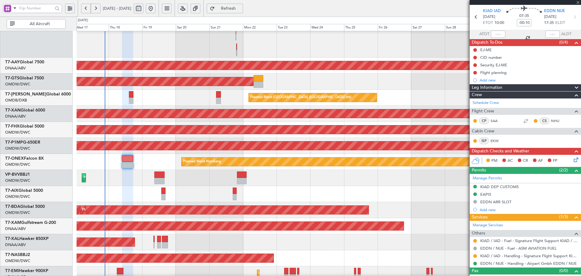
type input "+00:25"
type input "3"
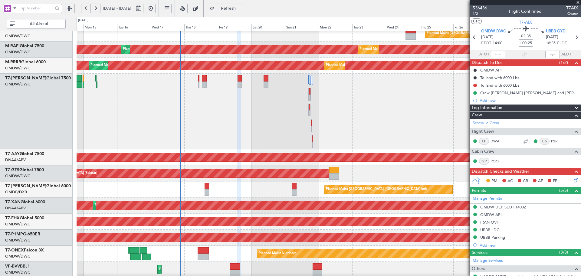
click at [245, 197] on div "Planned Maint [GEOGRAPHIC_DATA] ([GEOGRAPHIC_DATA] Intl)" at bounding box center [329, 189] width 504 height 16
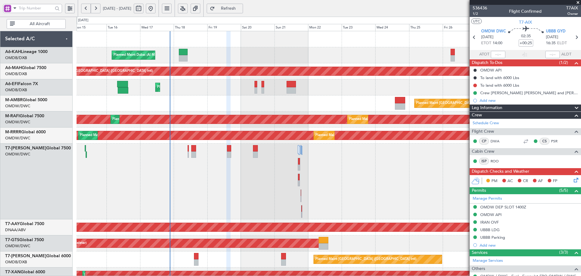
click at [150, 203] on div "Planned Maint Dubai (Al Maktoum Intl)" at bounding box center [329, 182] width 504 height 76
